Goal: Task Accomplishment & Management: Manage account settings

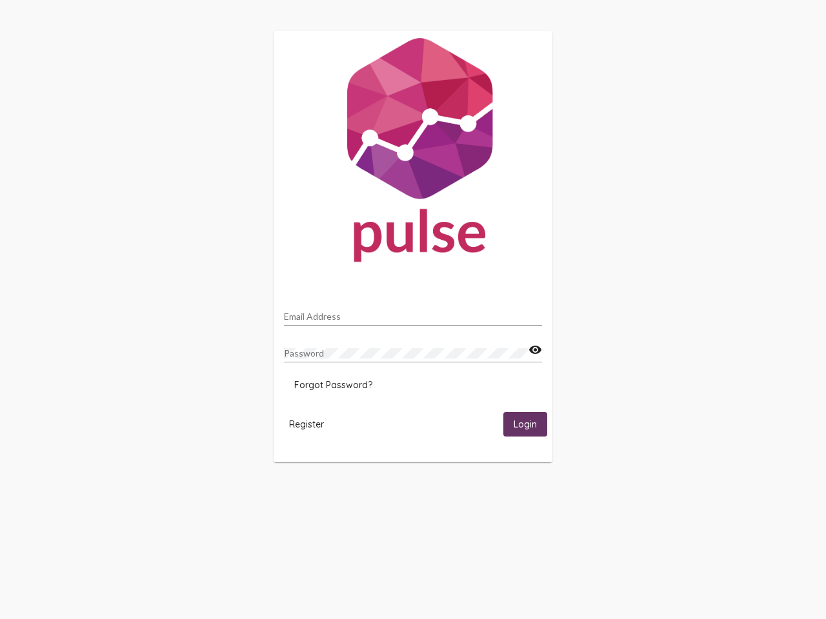
click at [413, 313] on input "Email Address" at bounding box center [413, 317] width 258 height 10
click at [535, 350] on mat-icon "visibility" at bounding box center [535, 350] width 14 height 15
click at [333, 385] on span "Forgot Password?" at bounding box center [333, 385] width 78 height 12
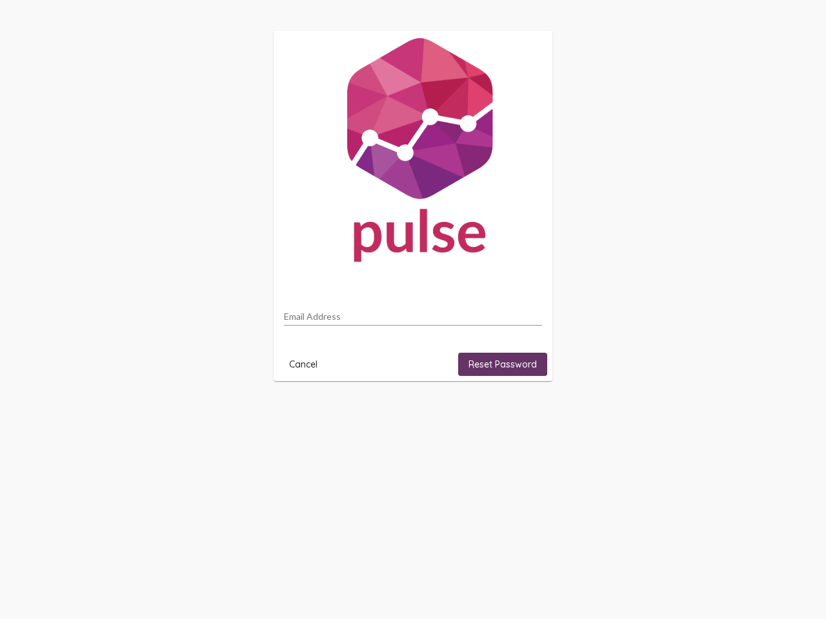
click at [307, 412] on html "Email Address Cancel Reset Password" at bounding box center [413, 206] width 826 height 412
click at [525, 412] on html "Email Address Cancel Reset Password" at bounding box center [413, 206] width 826 height 412
